Goal: Task Accomplishment & Management: Manage account settings

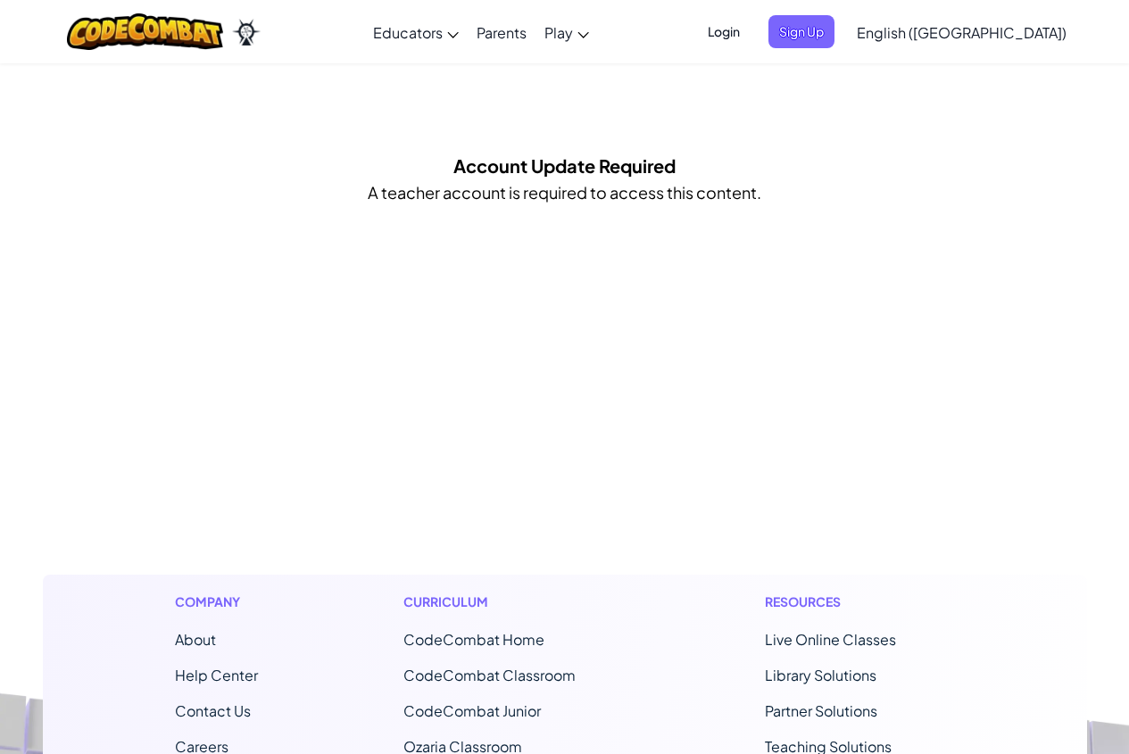
click at [751, 39] on span "Login" at bounding box center [724, 31] width 54 height 33
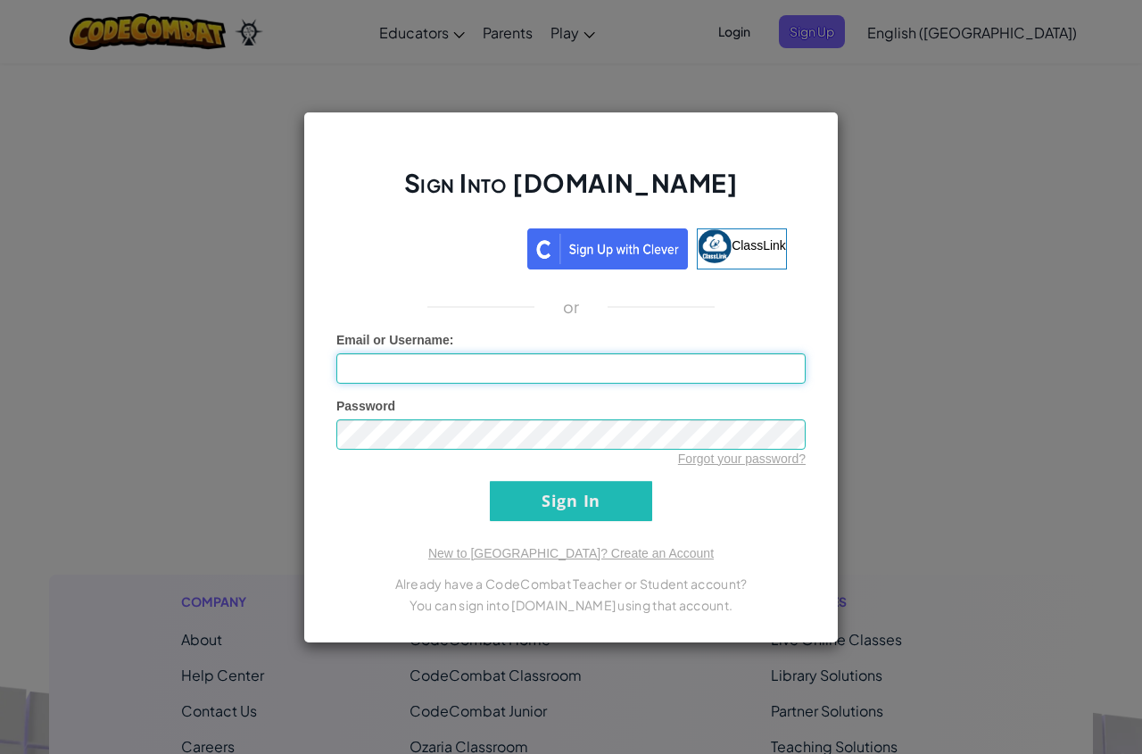
click at [428, 356] on input "Email or Username :" at bounding box center [570, 368] width 469 height 30
click at [490, 481] on input "Sign In" at bounding box center [571, 501] width 162 height 40
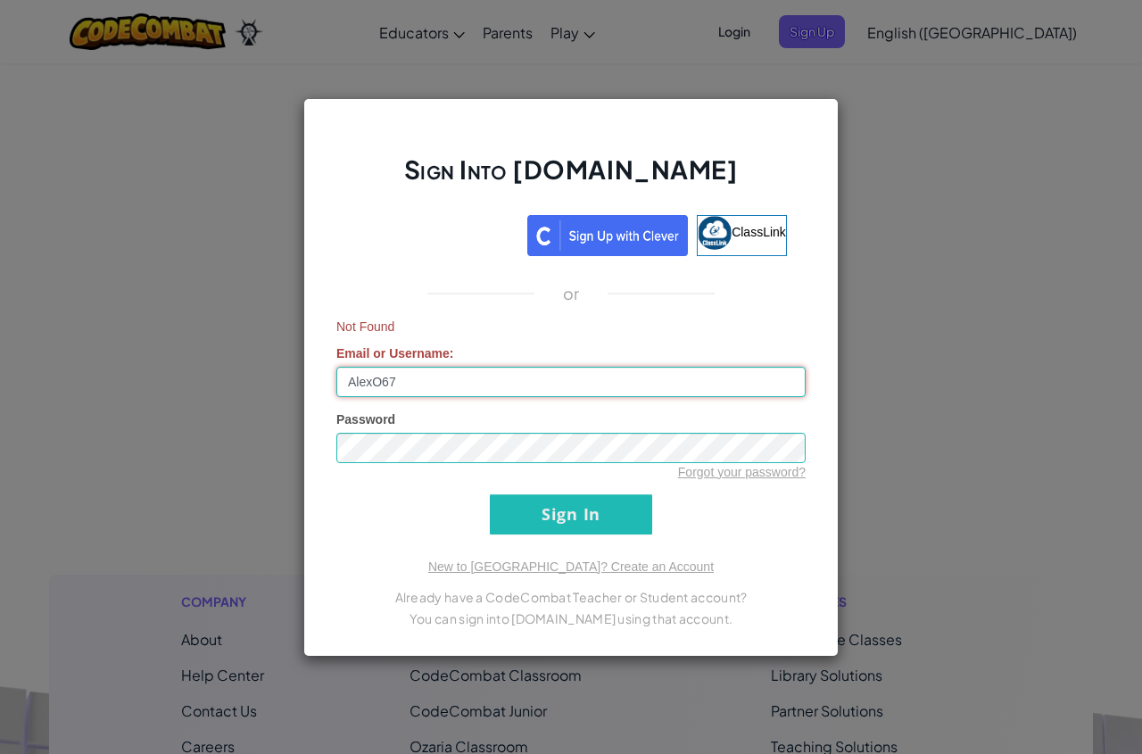
click at [461, 386] on input "AlexO67" at bounding box center [570, 382] width 469 height 30
type input "AlexO67420"
click at [490, 494] on input "Sign In" at bounding box center [571, 514] width 162 height 40
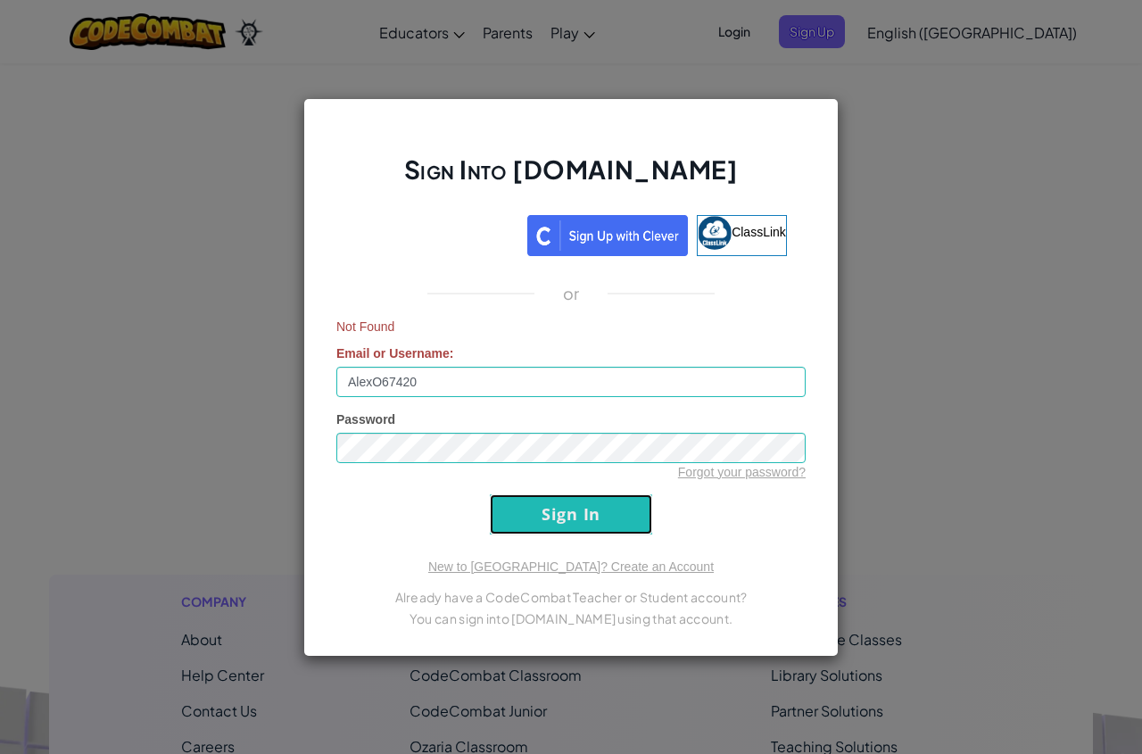
click at [601, 533] on input "Sign In" at bounding box center [571, 514] width 162 height 40
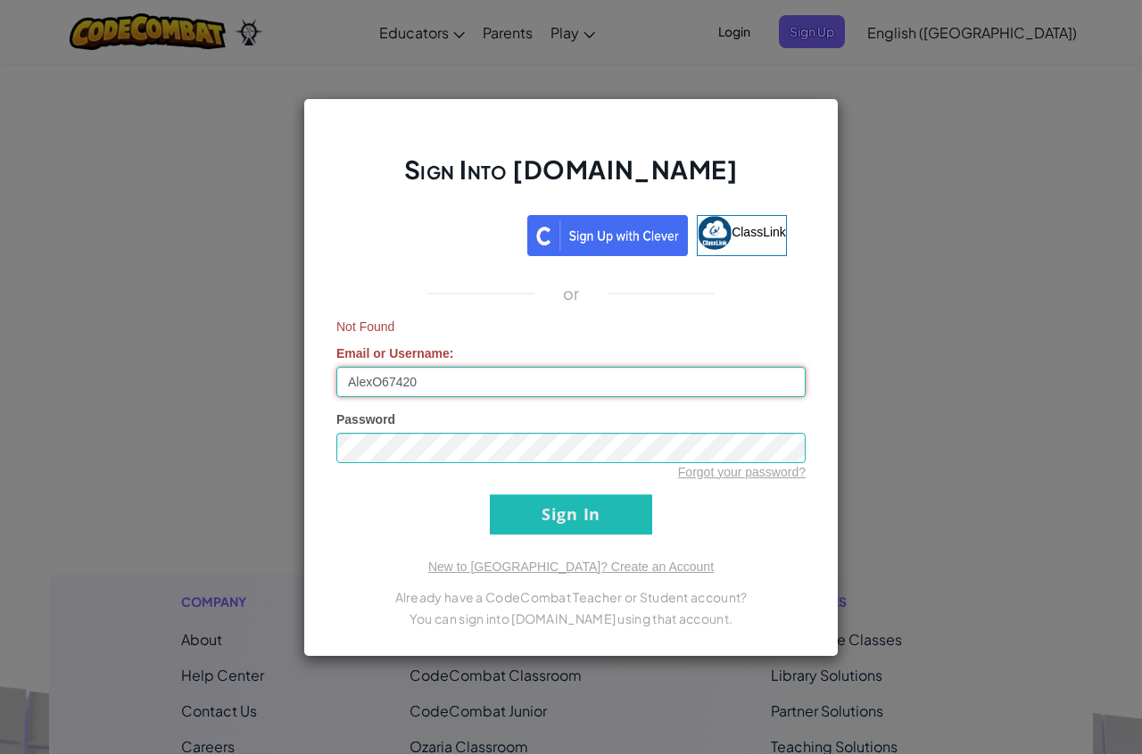
drag, startPoint x: 459, startPoint y: 382, endPoint x: 170, endPoint y: 393, distance: 288.5
click at [170, 393] on div "Sign Into [DOMAIN_NAME] ClassLink or Not Found Email or Username : AlexO67420 P…" at bounding box center [571, 377] width 1142 height 754
